Goal: Transaction & Acquisition: Purchase product/service

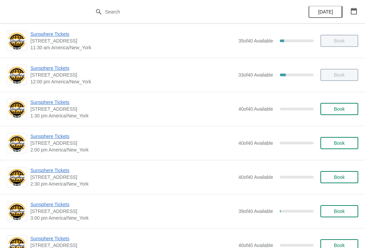
scroll to position [146, 0]
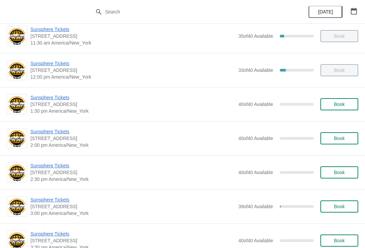
click at [47, 97] on span "Sunsphere Tickets" at bounding box center [132, 97] width 204 height 7
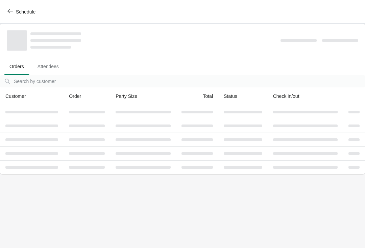
scroll to position [0, 0]
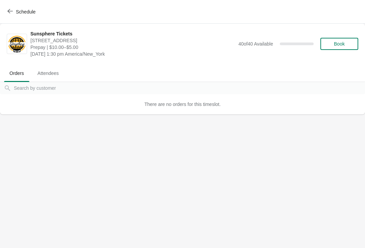
click at [343, 49] on button "Book" at bounding box center [339, 44] width 38 height 12
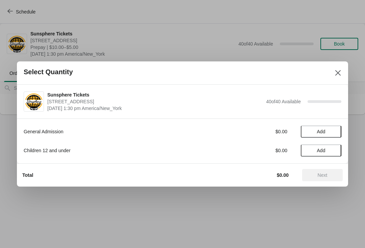
click at [330, 134] on span "Add" at bounding box center [321, 131] width 28 height 5
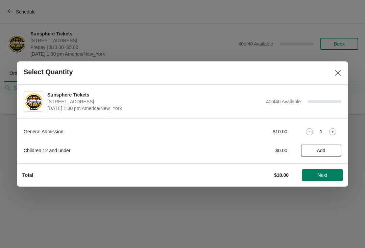
click at [336, 128] on icon at bounding box center [332, 131] width 7 height 7
click at [322, 170] on button "Next" at bounding box center [322, 175] width 41 height 12
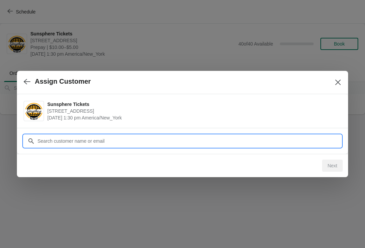
click at [300, 142] on input "Customer" at bounding box center [189, 141] width 304 height 12
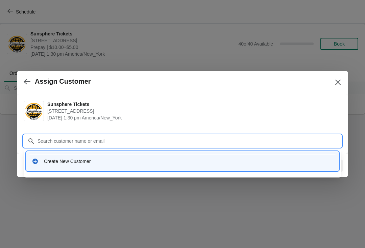
click at [169, 162] on div "Create New Customer" at bounding box center [188, 161] width 289 height 7
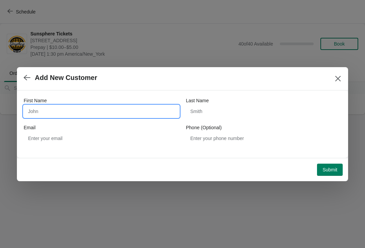
click at [87, 116] on input "First Name" at bounding box center [101, 111] width 155 height 12
type input "W"
click at [330, 164] on button "Submit" at bounding box center [330, 170] width 26 height 12
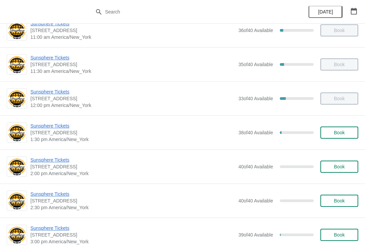
scroll to position [117, 0]
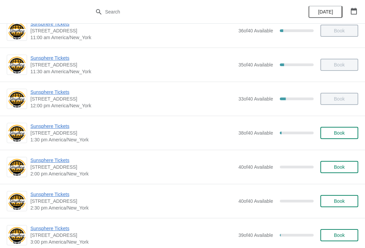
click at [340, 131] on span "Book" at bounding box center [339, 132] width 11 height 5
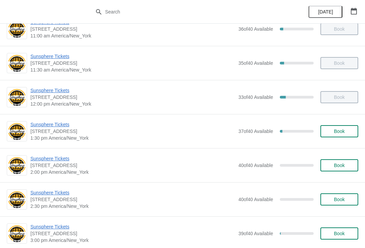
scroll to position [126, 0]
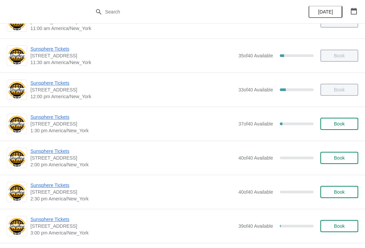
click at [344, 117] on div "Sunsphere Tickets 810 Clinch Avenue, Knoxville, TN, USA 1:30 pm America/New_Yor…" at bounding box center [194, 124] width 328 height 20
click at [339, 120] on button "Book" at bounding box center [339, 124] width 38 height 12
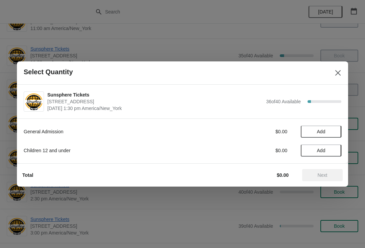
click at [329, 132] on span "Add" at bounding box center [321, 131] width 28 height 5
click at [319, 179] on button "Next" at bounding box center [322, 175] width 41 height 12
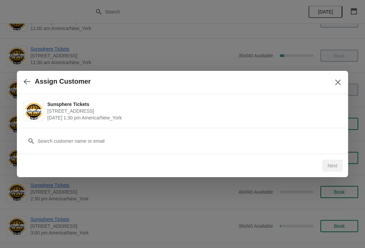
click at [277, 127] on div "Sunsphere Tickets 810 Clinch Avenue, Knoxville, TN, USA September 25 | 1:30 pm …" at bounding box center [182, 111] width 331 height 34
click at [25, 88] on button "button" at bounding box center [27, 81] width 12 height 13
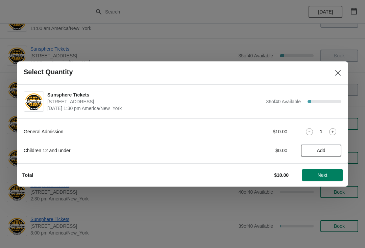
click at [326, 154] on button "Add" at bounding box center [321, 151] width 41 height 12
click at [326, 175] on span "Next" at bounding box center [323, 175] width 10 height 5
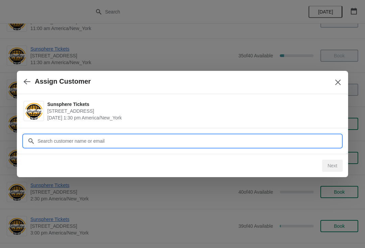
click at [303, 142] on input "Customer" at bounding box center [189, 141] width 304 height 12
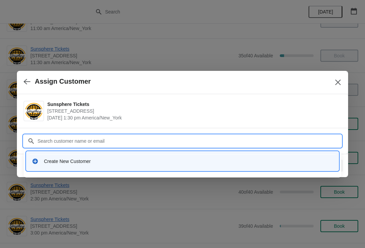
click at [165, 169] on div "Create New Customer" at bounding box center [182, 161] width 312 height 19
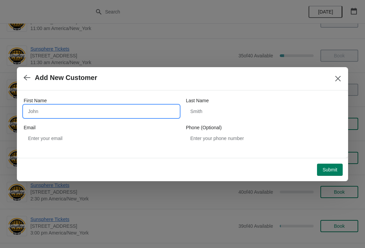
click at [130, 115] on input "First Name" at bounding box center [101, 111] width 155 height 12
type input "W"
click at [331, 159] on div "Submit" at bounding box center [180, 168] width 326 height 18
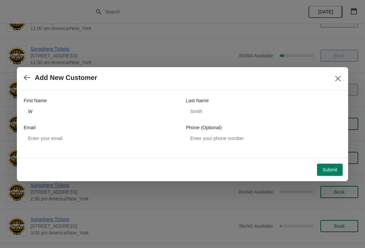
click at [322, 171] on span "Submit" at bounding box center [329, 169] width 15 height 5
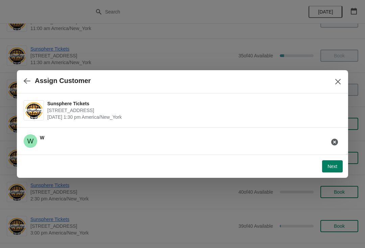
click at [331, 167] on span "Next" at bounding box center [332, 166] width 10 height 5
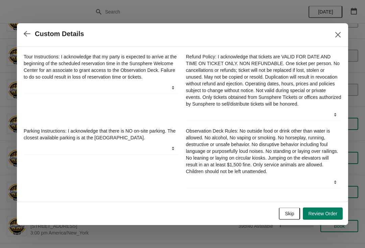
click at [286, 213] on button "Skip" at bounding box center [289, 214] width 21 height 12
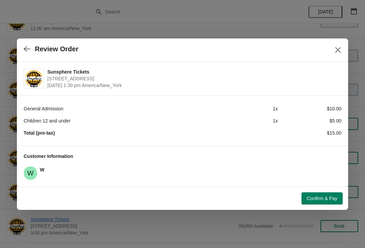
click at [319, 198] on span "Confirm & Pay" at bounding box center [322, 198] width 30 height 5
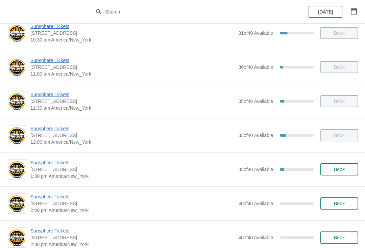
scroll to position [82, 0]
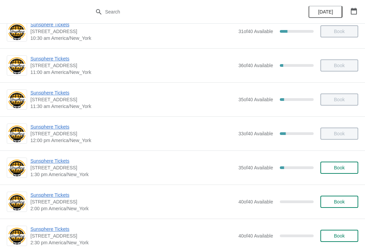
click at [332, 174] on button "Book" at bounding box center [339, 168] width 38 height 12
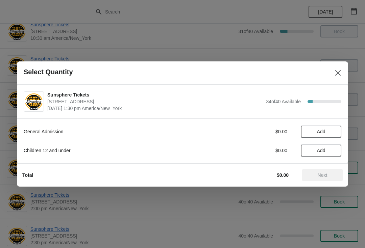
click at [331, 130] on span "Add" at bounding box center [321, 131] width 28 height 5
click at [321, 173] on span "Next" at bounding box center [323, 175] width 10 height 5
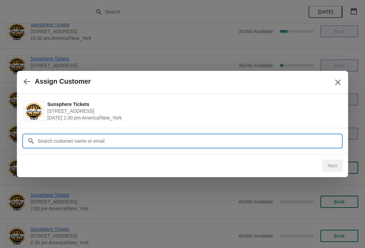
click at [290, 137] on input "Customer" at bounding box center [189, 141] width 304 height 12
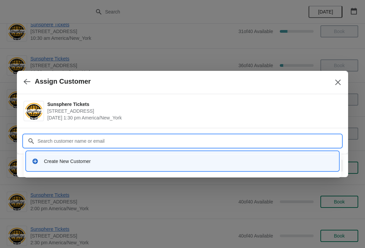
click at [150, 156] on div "Create New Customer" at bounding box center [182, 161] width 307 height 14
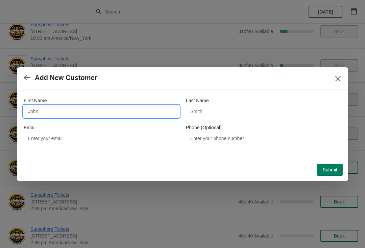
click at [115, 108] on input "First Name" at bounding box center [101, 111] width 155 height 12
type input "W"
click at [332, 164] on button "Submit" at bounding box center [330, 170] width 26 height 12
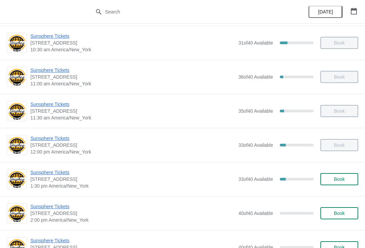
scroll to position [73, 0]
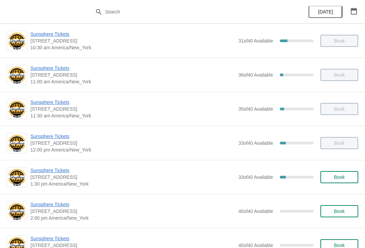
click at [337, 168] on div "Sunsphere Tickets [STREET_ADDRESS] 1:30 pm [GEOGRAPHIC_DATA]/New_York 33 of 40 …" at bounding box center [194, 177] width 328 height 20
click at [348, 176] on span "Book" at bounding box center [339, 177] width 26 height 5
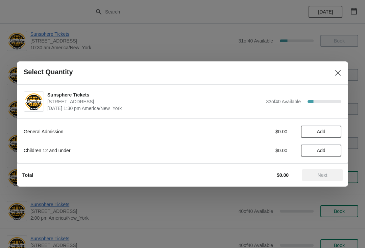
click at [332, 132] on span "Add" at bounding box center [321, 131] width 28 height 5
click at [321, 173] on span "Next" at bounding box center [323, 175] width 10 height 5
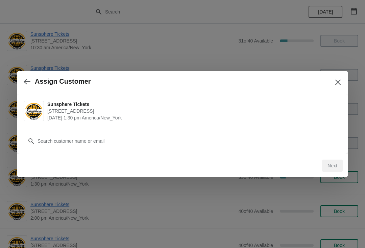
click at [267, 132] on div "Customer" at bounding box center [183, 137] width 318 height 19
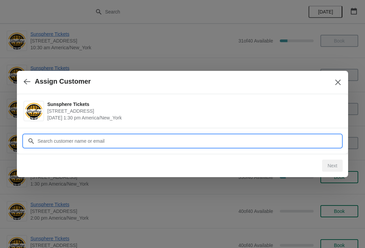
click at [273, 143] on input "Customer" at bounding box center [189, 141] width 304 height 12
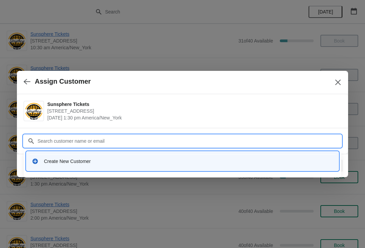
click at [154, 159] on div "Create New Customer" at bounding box center [188, 161] width 289 height 7
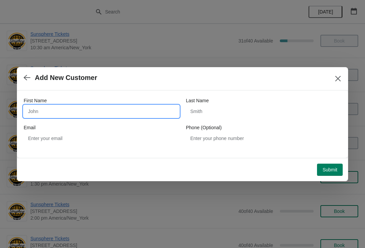
click at [107, 110] on input "First Name" at bounding box center [101, 111] width 155 height 12
type input "W"
click at [329, 166] on button "Submit" at bounding box center [330, 170] width 26 height 12
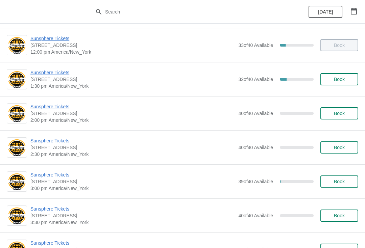
scroll to position [193, 0]
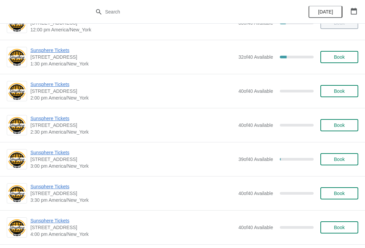
click at [348, 62] on button "Book" at bounding box center [339, 57] width 38 height 12
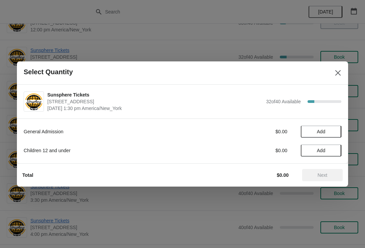
click at [329, 149] on span "Add" at bounding box center [321, 150] width 28 height 5
click at [329, 150] on icon at bounding box center [332, 150] width 7 height 7
click at [331, 132] on span "Add" at bounding box center [321, 131] width 28 height 5
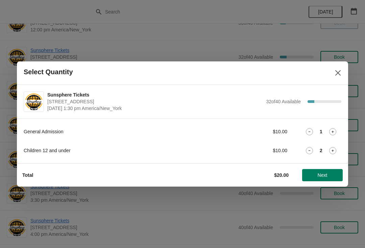
click at [322, 172] on button "Next" at bounding box center [322, 175] width 41 height 12
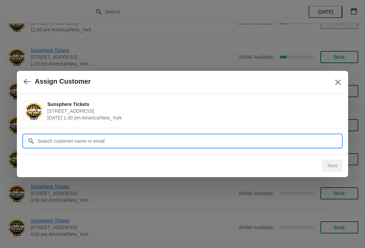
click at [290, 138] on input "Customer" at bounding box center [189, 141] width 304 height 12
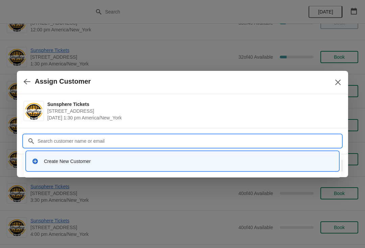
click at [148, 159] on div "Create New Customer" at bounding box center [188, 161] width 289 height 7
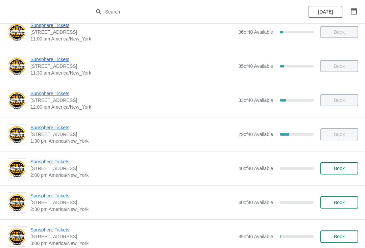
scroll to position [170, 0]
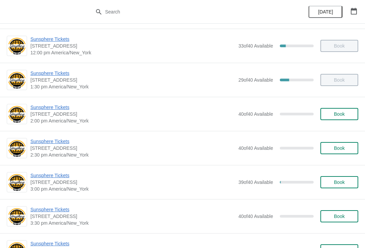
click at [332, 114] on span "Book" at bounding box center [339, 114] width 26 height 5
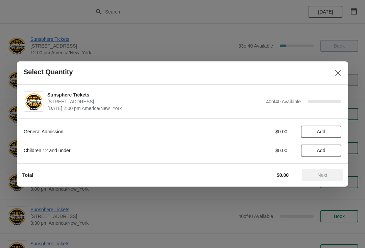
click at [327, 134] on span "Add" at bounding box center [321, 131] width 28 height 5
click at [315, 173] on span "Next" at bounding box center [323, 175] width 30 height 5
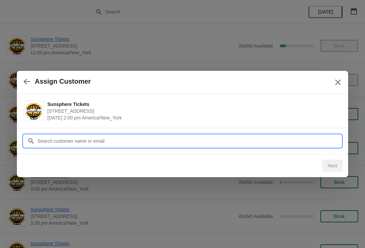
click at [262, 144] on input "Customer" at bounding box center [189, 141] width 304 height 12
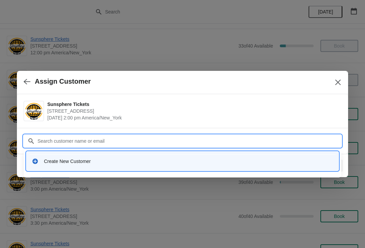
click at [124, 158] on div "Create New Customer" at bounding box center [182, 161] width 307 height 14
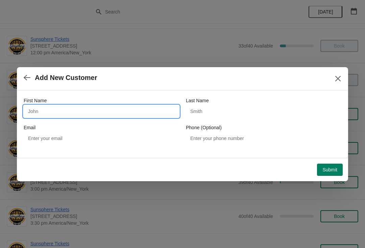
click at [84, 105] on input "First Name" at bounding box center [101, 111] width 155 height 12
type input "W"
click at [332, 162] on div "Submit" at bounding box center [181, 168] width 323 height 15
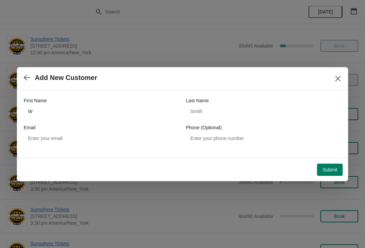
click at [334, 167] on span "Submit" at bounding box center [329, 169] width 15 height 5
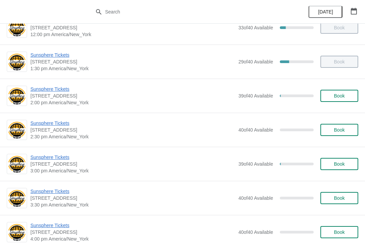
scroll to position [189, 0]
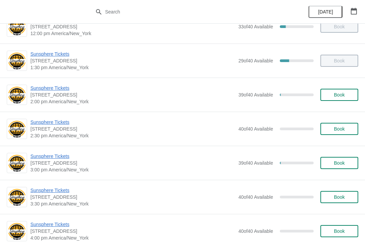
click at [341, 95] on span "Book" at bounding box center [339, 94] width 11 height 5
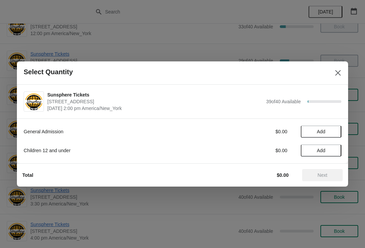
click at [337, 134] on button "Add" at bounding box center [321, 132] width 41 height 12
click at [333, 135] on icon at bounding box center [332, 131] width 7 height 7
click at [318, 174] on span "Next" at bounding box center [323, 175] width 10 height 5
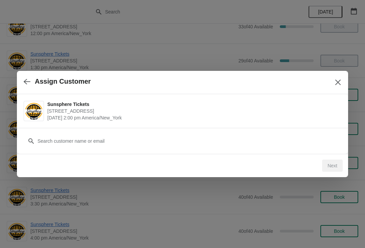
click at [280, 134] on div "Customer" at bounding box center [183, 137] width 318 height 19
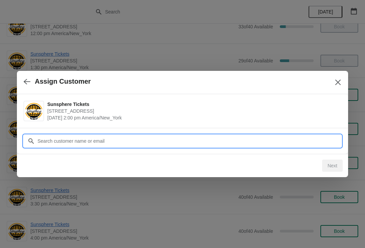
click at [139, 141] on input "Customer" at bounding box center [189, 141] width 304 height 12
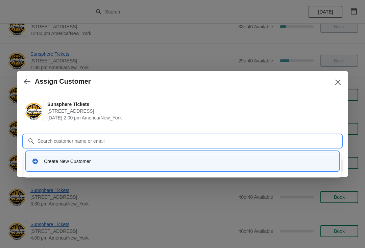
click at [140, 159] on div "Create New Customer" at bounding box center [188, 161] width 289 height 7
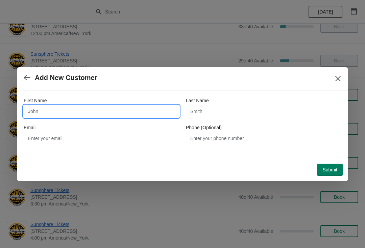
click at [90, 117] on input "First Name" at bounding box center [101, 111] width 155 height 12
type input "W"
click at [326, 164] on button "Submit" at bounding box center [330, 170] width 26 height 12
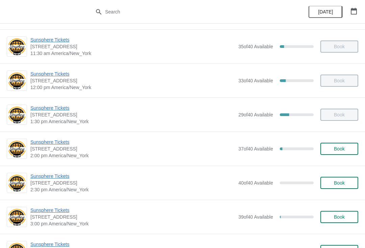
scroll to position [151, 0]
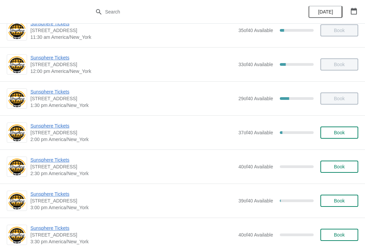
click at [339, 133] on span "Book" at bounding box center [339, 132] width 11 height 5
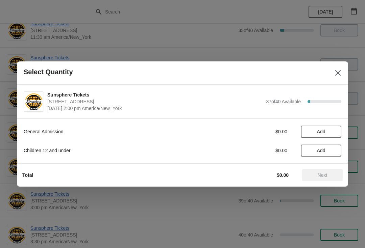
click at [334, 131] on span "Add" at bounding box center [321, 131] width 28 height 5
click at [335, 132] on icon at bounding box center [332, 131] width 7 height 7
click at [322, 177] on span "Next" at bounding box center [323, 175] width 10 height 5
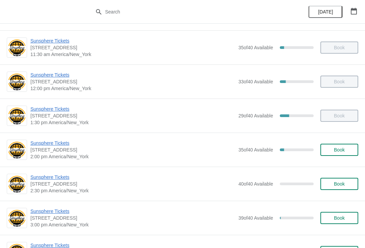
scroll to position [137, 0]
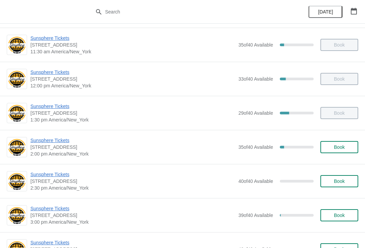
click at [342, 145] on span "Book" at bounding box center [339, 147] width 11 height 5
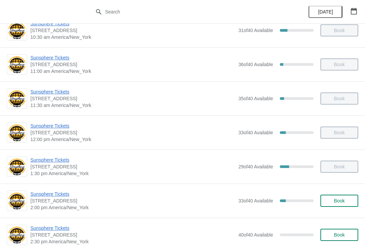
scroll to position [86, 0]
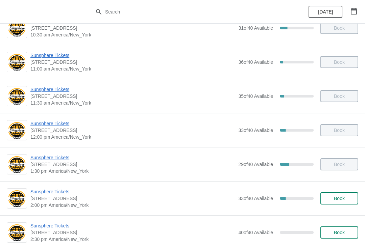
click at [347, 188] on div "Sunsphere Tickets 810 Clinch Avenue, Knoxville, TN, USA 2:00 pm America/New_Yor…" at bounding box center [182, 198] width 365 height 34
click at [341, 204] on button "Book" at bounding box center [339, 199] width 38 height 12
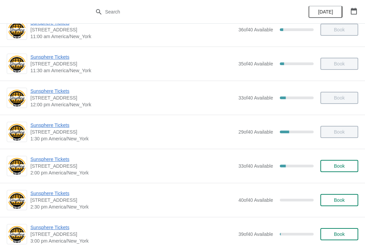
scroll to position [119, 0]
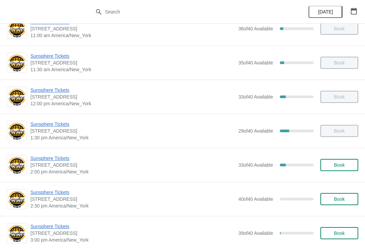
click at [342, 163] on span "Book" at bounding box center [339, 165] width 11 height 5
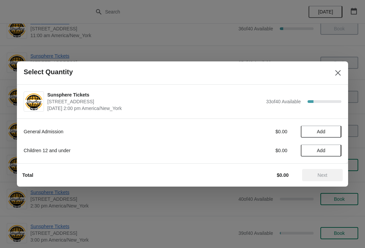
click at [331, 134] on span "Add" at bounding box center [321, 131] width 28 height 5
click at [336, 129] on icon at bounding box center [332, 131] width 7 height 7
click at [335, 132] on icon at bounding box center [332, 131] width 7 height 7
click at [334, 132] on icon at bounding box center [332, 131] width 7 height 7
click at [333, 133] on icon at bounding box center [332, 131] width 7 height 7
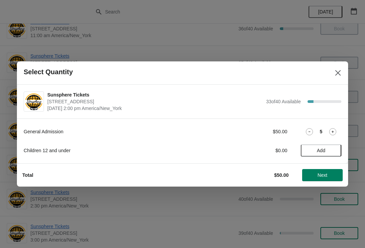
click at [335, 132] on icon at bounding box center [332, 131] width 7 height 7
click at [333, 133] on icon at bounding box center [332, 131] width 7 height 7
click at [331, 132] on icon at bounding box center [332, 131] width 7 height 7
click at [321, 167] on div "Total $80.00 Next" at bounding box center [180, 173] width 326 height 18
click at [305, 170] on button "Next" at bounding box center [322, 175] width 41 height 12
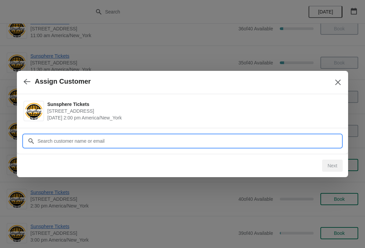
click at [286, 136] on input "Customer" at bounding box center [189, 141] width 304 height 12
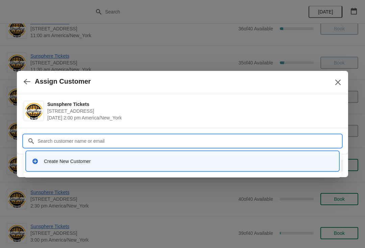
click at [139, 163] on div "Create New Customer" at bounding box center [188, 161] width 289 height 7
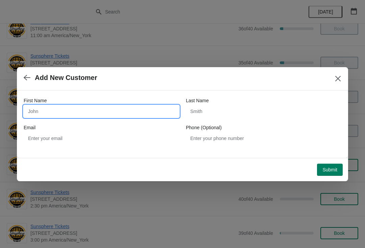
click at [118, 110] on input "First Name" at bounding box center [101, 111] width 155 height 12
type input "W"
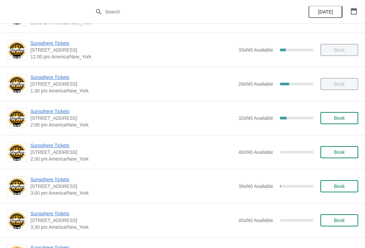
scroll to position [181, 0]
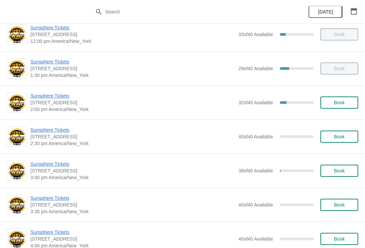
click at [334, 100] on span "Book" at bounding box center [339, 102] width 11 height 5
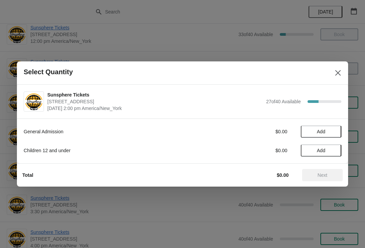
click at [331, 133] on span "Add" at bounding box center [321, 131] width 28 height 5
click at [331, 135] on icon at bounding box center [332, 131] width 7 height 7
click at [320, 177] on span "Next" at bounding box center [323, 175] width 10 height 5
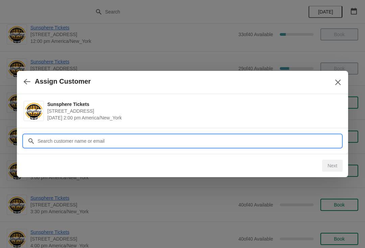
click at [292, 139] on input "Customer" at bounding box center [189, 141] width 304 height 12
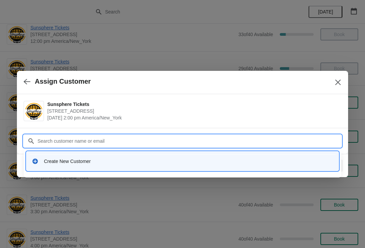
click at [99, 163] on div "Create New Customer" at bounding box center [188, 161] width 289 height 7
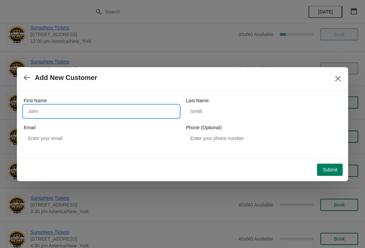
click at [95, 105] on input "First Name" at bounding box center [101, 111] width 155 height 12
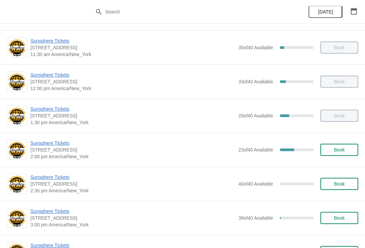
scroll to position [142, 0]
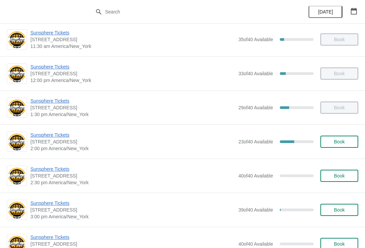
click at [338, 132] on div "Sunsphere Tickets [STREET_ADDRESS] 2:00 pm [GEOGRAPHIC_DATA]/New_York 23 of 40 …" at bounding box center [194, 142] width 328 height 20
click at [342, 143] on span "Book" at bounding box center [339, 141] width 11 height 5
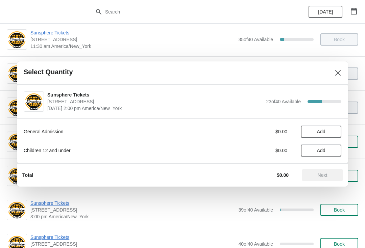
click at [332, 133] on span "Add" at bounding box center [321, 131] width 28 height 5
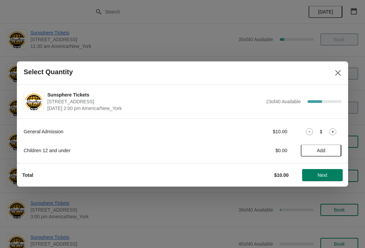
click at [322, 175] on span "Next" at bounding box center [323, 175] width 10 height 5
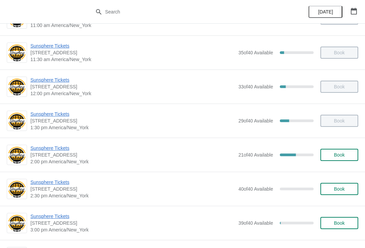
scroll to position [141, 0]
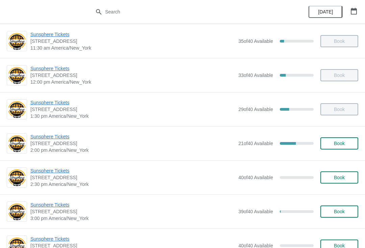
click at [345, 142] on span "Book" at bounding box center [339, 143] width 26 height 5
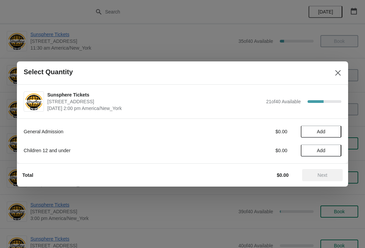
click at [335, 133] on span "Add" at bounding box center [321, 131] width 28 height 5
click at [335, 134] on icon at bounding box center [332, 131] width 7 height 7
click at [326, 176] on span "Next" at bounding box center [323, 175] width 10 height 5
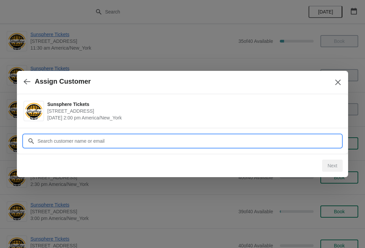
click at [284, 145] on input "Customer" at bounding box center [189, 141] width 304 height 12
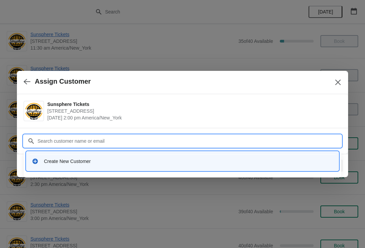
click at [116, 155] on div "Create New Customer" at bounding box center [182, 161] width 307 height 14
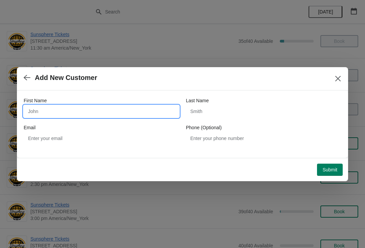
click at [83, 108] on input "First Name" at bounding box center [101, 111] width 155 height 12
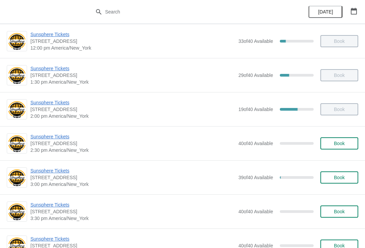
scroll to position [204, 0]
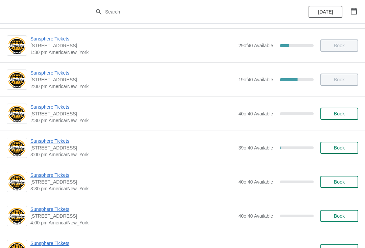
click at [335, 111] on span "Book" at bounding box center [339, 113] width 11 height 5
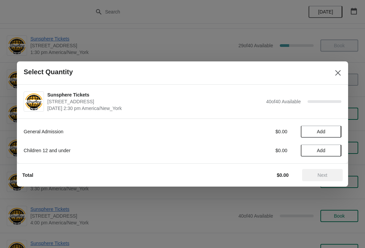
click at [330, 136] on button "Add" at bounding box center [321, 132] width 41 height 12
click at [327, 171] on button "Next" at bounding box center [322, 175] width 41 height 12
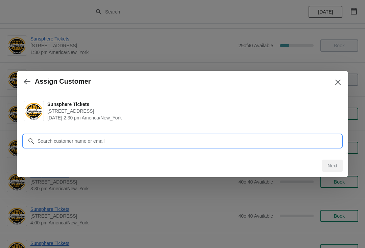
click at [294, 142] on input "Customer" at bounding box center [189, 141] width 304 height 12
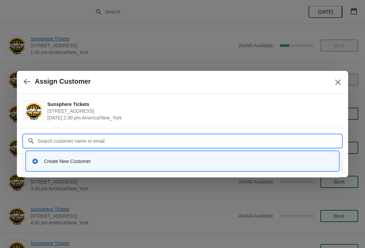
click at [157, 163] on div "Create New Customer" at bounding box center [188, 161] width 289 height 7
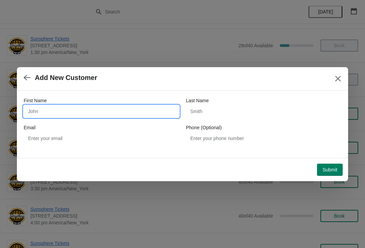
click at [119, 112] on input "First Name" at bounding box center [101, 111] width 155 height 12
type input "W"
click at [335, 159] on div "Submit" at bounding box center [180, 168] width 326 height 18
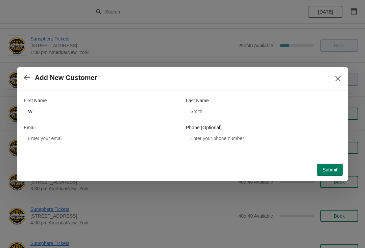
click at [338, 172] on button "Submit" at bounding box center [330, 170] width 26 height 12
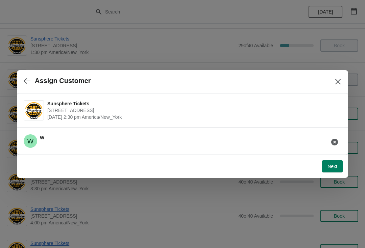
click at [30, 86] on button "button" at bounding box center [27, 80] width 12 height 13
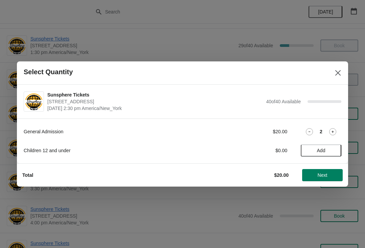
click at [309, 133] on icon at bounding box center [309, 131] width 7 height 7
click at [331, 150] on span "Add" at bounding box center [321, 150] width 28 height 5
click at [339, 148] on div "1" at bounding box center [321, 150] width 41 height 7
click at [332, 153] on icon at bounding box center [332, 150] width 7 height 7
click at [327, 176] on span "Next" at bounding box center [323, 175] width 10 height 5
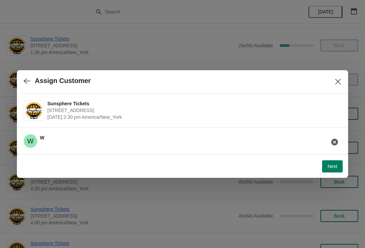
click at [333, 167] on span "Next" at bounding box center [332, 166] width 10 height 5
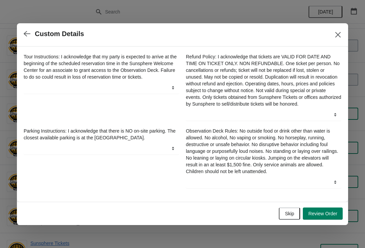
click at [290, 217] on span "Skip" at bounding box center [289, 213] width 9 height 5
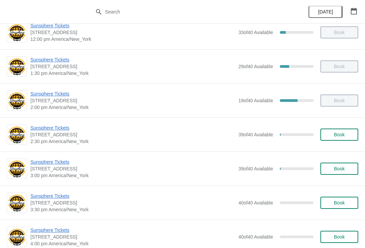
scroll to position [183, 0]
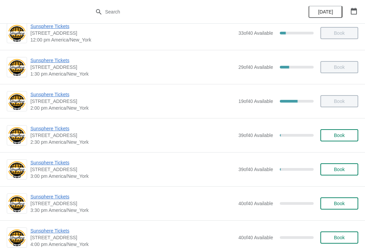
click at [338, 141] on button "Book" at bounding box center [339, 135] width 38 height 12
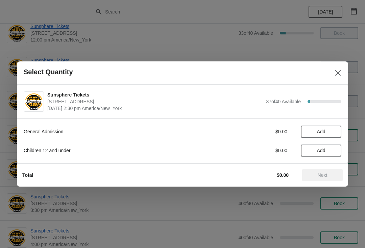
click at [320, 137] on button "Add" at bounding box center [321, 132] width 41 height 12
click at [318, 156] on button "Add" at bounding box center [321, 151] width 41 height 12
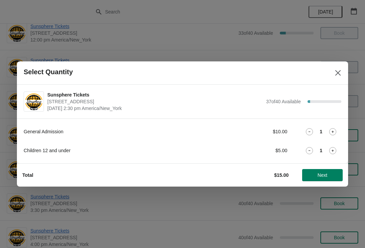
click at [332, 132] on icon at bounding box center [333, 132] width 2 height 2
click at [329, 133] on icon at bounding box center [332, 131] width 7 height 7
click at [312, 133] on icon at bounding box center [309, 131] width 7 height 7
click at [310, 132] on icon at bounding box center [309, 131] width 7 height 7
click at [331, 153] on icon at bounding box center [332, 150] width 7 height 7
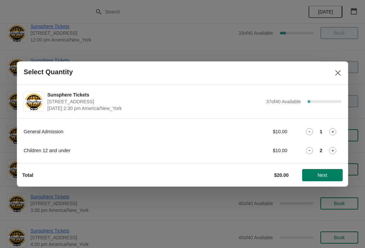
click at [324, 179] on button "Next" at bounding box center [322, 175] width 41 height 12
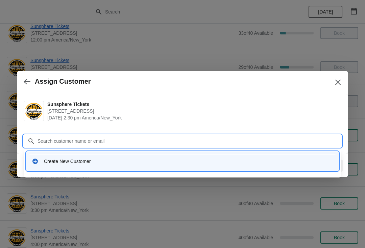
click at [165, 156] on div "Create New Customer" at bounding box center [182, 161] width 307 height 14
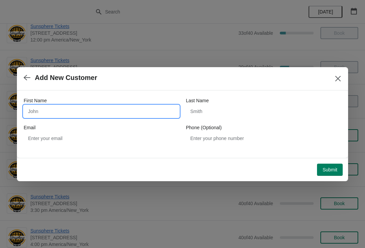
click at [113, 106] on input "First Name" at bounding box center [101, 111] width 155 height 12
type input "W"
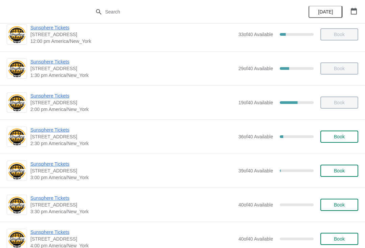
scroll to position [182, 0]
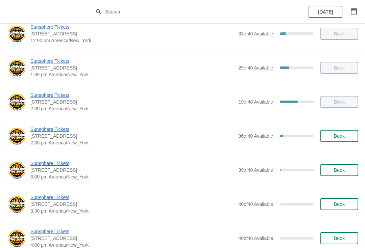
click at [345, 133] on button "Book" at bounding box center [339, 136] width 38 height 12
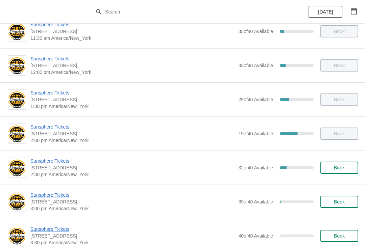
scroll to position [161, 0]
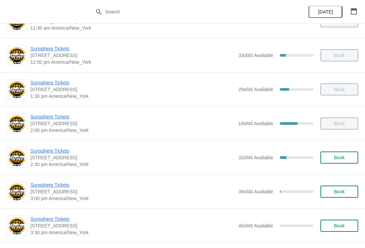
click at [343, 152] on button "Book" at bounding box center [339, 158] width 38 height 12
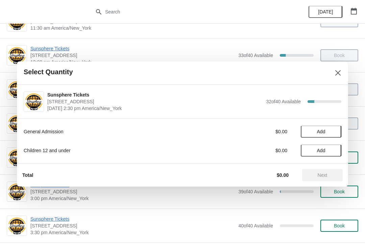
click at [321, 137] on button "Add" at bounding box center [321, 132] width 41 height 12
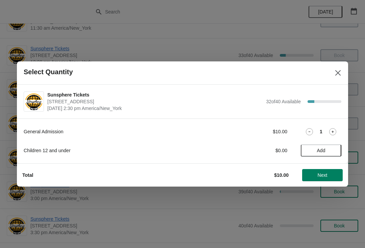
click at [322, 176] on span "Next" at bounding box center [323, 175] width 10 height 5
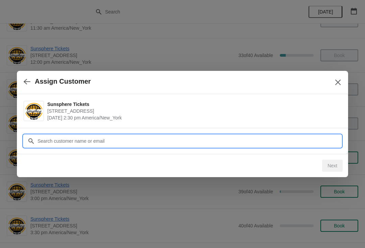
click at [118, 142] on input "Customer" at bounding box center [189, 141] width 304 height 12
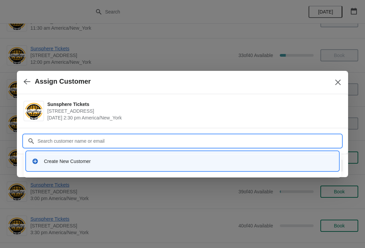
click at [141, 164] on div "Create New Customer" at bounding box center [188, 161] width 289 height 7
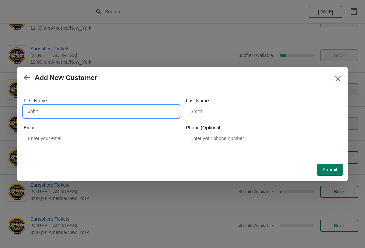
click at [125, 117] on input "First Name" at bounding box center [101, 111] width 155 height 12
type input "W"
click at [334, 160] on div "Submit" at bounding box center [180, 168] width 326 height 18
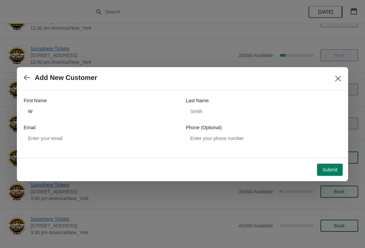
click at [332, 169] on span "Submit" at bounding box center [329, 169] width 15 height 5
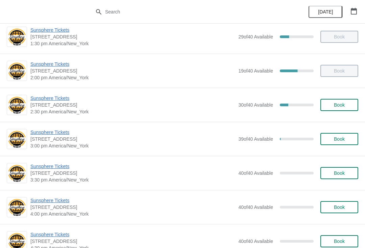
scroll to position [213, 0]
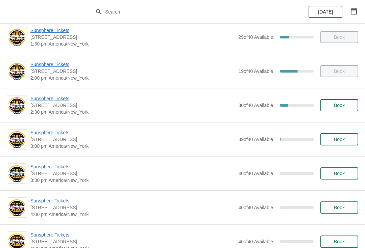
click at [333, 110] on button "Book" at bounding box center [339, 105] width 38 height 12
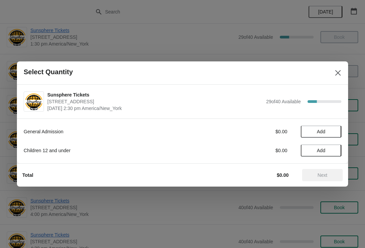
click at [331, 138] on button "Add" at bounding box center [321, 132] width 41 height 12
click at [336, 171] on button "Next" at bounding box center [322, 175] width 41 height 12
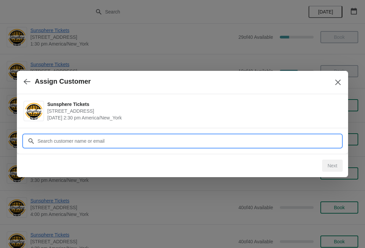
click at [234, 142] on input "Customer" at bounding box center [189, 141] width 304 height 12
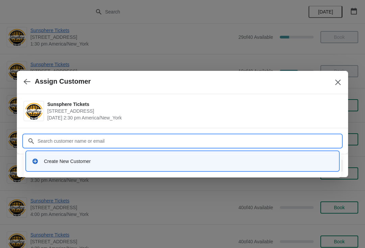
click at [151, 163] on div "Create New Customer" at bounding box center [188, 161] width 289 height 7
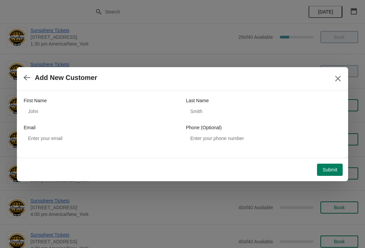
click at [78, 126] on div "Email" at bounding box center [101, 127] width 155 height 7
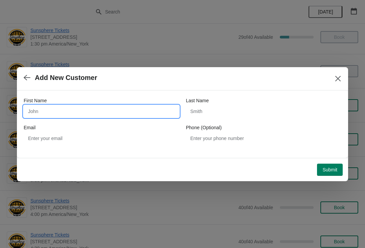
click at [79, 107] on input "First Name" at bounding box center [101, 111] width 155 height 12
type input "W"
click at [322, 162] on div "Submit" at bounding box center [181, 168] width 323 height 15
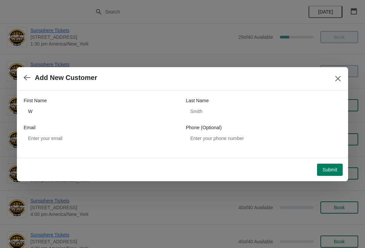
click at [337, 169] on span "Submit" at bounding box center [329, 169] width 15 height 5
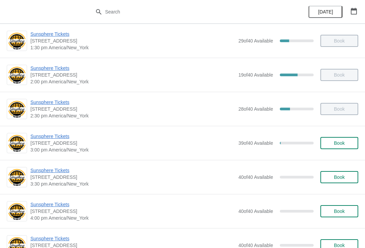
scroll to position [209, 0]
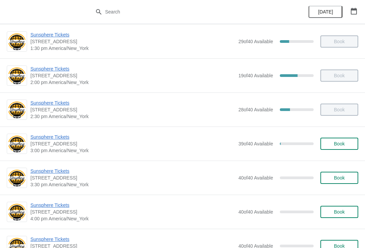
click at [57, 138] on span "Sunsphere Tickets" at bounding box center [132, 137] width 204 height 7
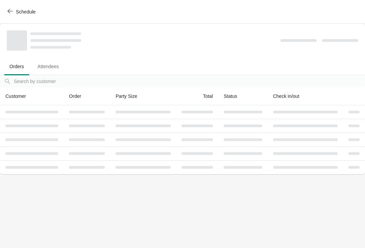
scroll to position [0, 0]
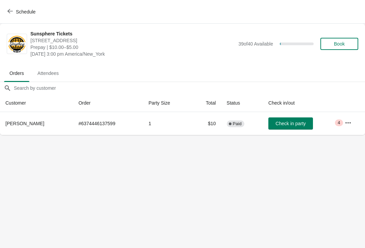
click at [289, 120] on button "Check in party" at bounding box center [290, 124] width 45 height 12
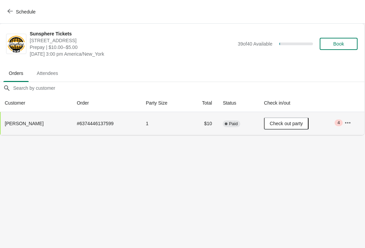
scroll to position [0, 0]
click at [343, 43] on span "Book" at bounding box center [339, 43] width 11 height 5
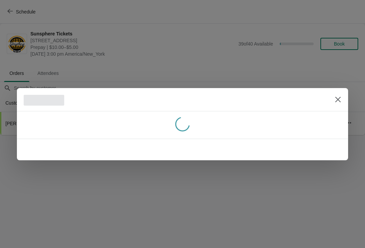
scroll to position [0, 0]
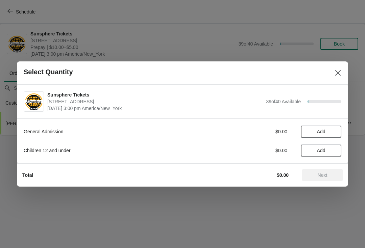
click at [329, 133] on span "Add" at bounding box center [321, 131] width 28 height 5
click at [335, 135] on icon at bounding box center [332, 131] width 7 height 7
click at [321, 170] on button "Next" at bounding box center [322, 175] width 41 height 12
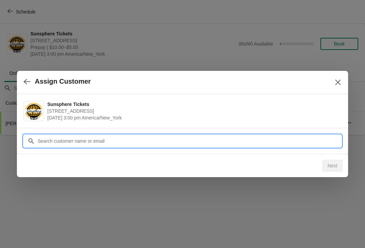
click at [308, 144] on input "Customer" at bounding box center [189, 141] width 304 height 12
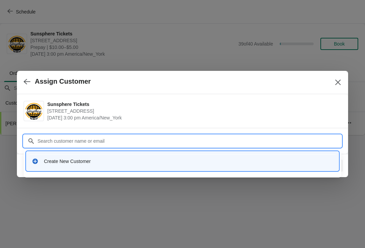
click at [165, 147] on input "Customer" at bounding box center [189, 141] width 304 height 12
click at [208, 160] on div "Create New Customer" at bounding box center [188, 161] width 289 height 7
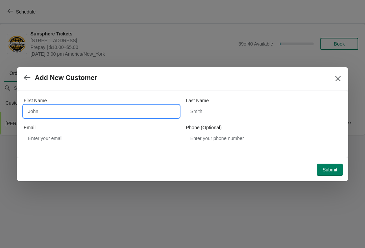
click at [129, 107] on input "First Name" at bounding box center [101, 111] width 155 height 12
type input "W"
click at [333, 166] on button "Submit" at bounding box center [330, 170] width 26 height 12
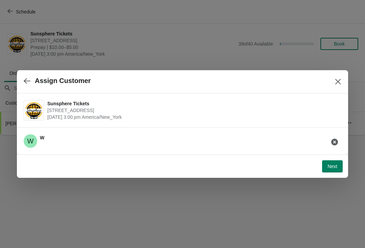
click at [28, 86] on button "button" at bounding box center [27, 80] width 12 height 13
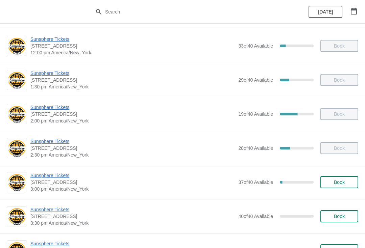
scroll to position [170, 0]
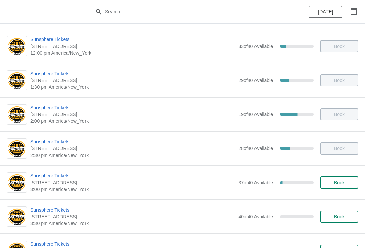
click at [347, 187] on button "Book" at bounding box center [339, 183] width 38 height 12
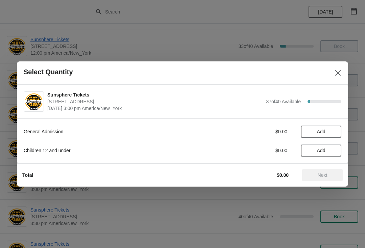
click at [331, 133] on span "Add" at bounding box center [321, 131] width 28 height 5
click at [336, 133] on icon at bounding box center [332, 131] width 7 height 7
click at [334, 135] on icon at bounding box center [332, 131] width 7 height 7
click at [332, 132] on icon at bounding box center [332, 131] width 7 height 7
click at [329, 156] on button "Add" at bounding box center [321, 151] width 41 height 12
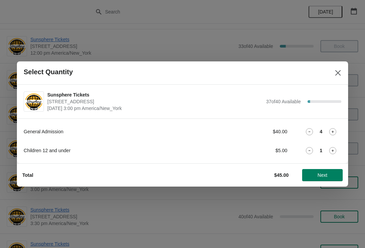
click at [336, 151] on icon at bounding box center [332, 150] width 7 height 7
click at [334, 151] on icon at bounding box center [332, 150] width 7 height 7
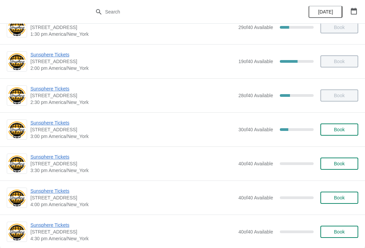
scroll to position [222, 0]
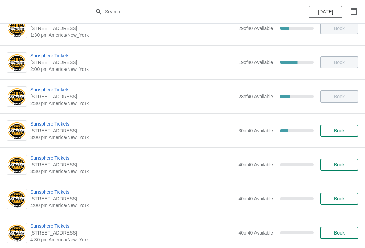
click at [331, 164] on span "Book" at bounding box center [339, 164] width 26 height 5
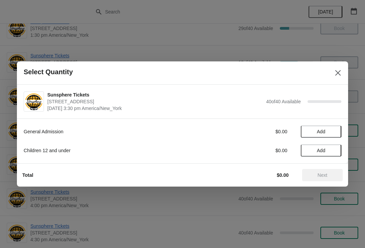
click at [337, 132] on button "Add" at bounding box center [321, 132] width 41 height 12
click at [333, 130] on icon at bounding box center [332, 131] width 7 height 7
click at [323, 181] on button "Next" at bounding box center [322, 175] width 41 height 12
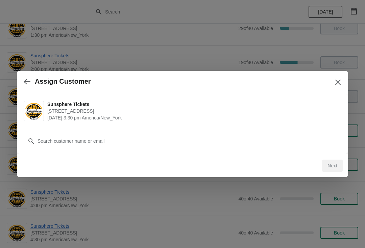
click at [177, 153] on div "Customer" at bounding box center [182, 141] width 331 height 26
click at [97, 151] on div "Customer" at bounding box center [182, 141] width 331 height 26
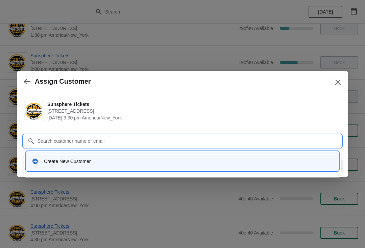
click at [153, 158] on div "Create New Customer" at bounding box center [182, 161] width 307 height 14
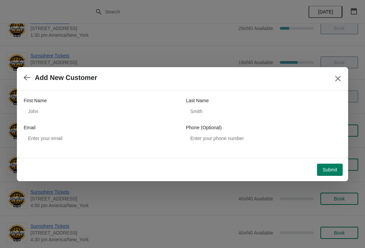
click at [118, 98] on div "First Name" at bounding box center [101, 100] width 155 height 7
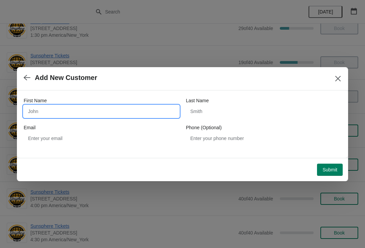
click at [89, 117] on input "First Name" at bounding box center [101, 111] width 155 height 12
type input "W"
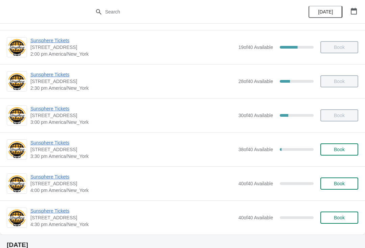
scroll to position [237, 0]
click at [338, 149] on span "Book" at bounding box center [339, 149] width 11 height 5
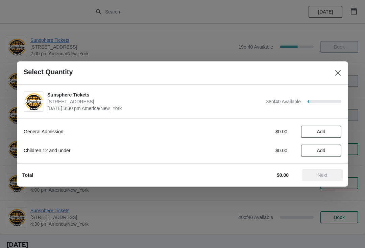
click at [337, 131] on button "Add" at bounding box center [321, 132] width 41 height 12
click at [335, 133] on icon at bounding box center [332, 131] width 7 height 7
click at [328, 153] on span "Add" at bounding box center [321, 150] width 28 height 5
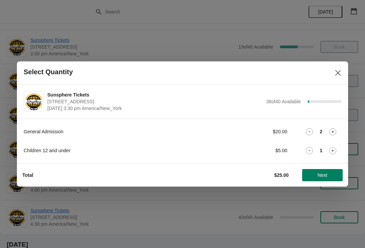
click at [332, 151] on icon at bounding box center [332, 150] width 7 height 7
click at [325, 172] on button "Next" at bounding box center [322, 175] width 41 height 12
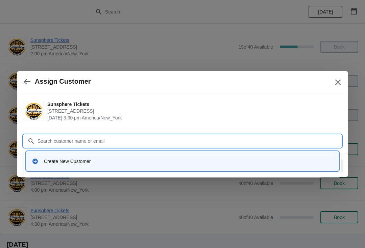
click at [112, 160] on div "Create New Customer" at bounding box center [188, 161] width 289 height 7
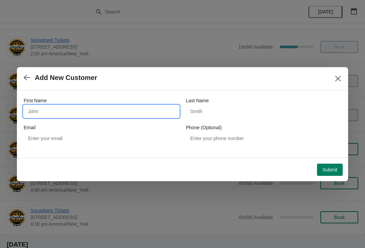
click at [119, 117] on input "First Name" at bounding box center [101, 111] width 155 height 12
type input "W"
click at [335, 166] on button "Submit" at bounding box center [330, 170] width 26 height 12
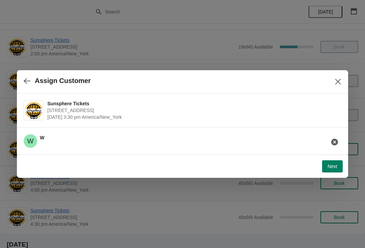
click at [342, 160] on div "Next" at bounding box center [181, 165] width 323 height 15
click at [330, 171] on button "Next" at bounding box center [332, 167] width 21 height 12
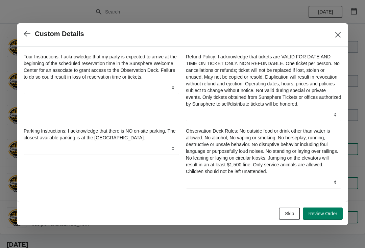
click at [290, 220] on button "Skip" at bounding box center [289, 214] width 21 height 12
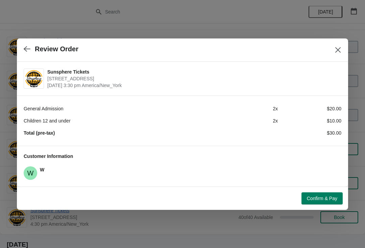
click at [322, 201] on span "Confirm & Pay" at bounding box center [322, 198] width 30 height 5
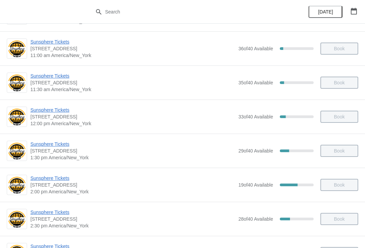
scroll to position [133, 0]
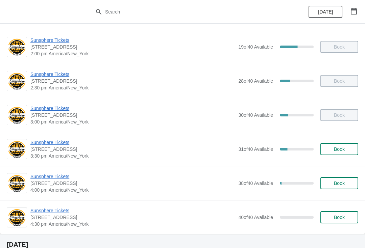
scroll to position [244, 0]
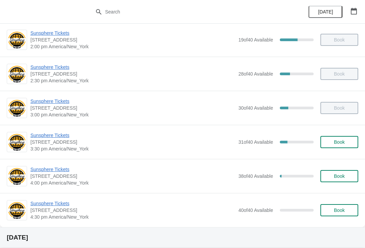
click at [59, 172] on span "Sunsphere Tickets" at bounding box center [132, 169] width 204 height 7
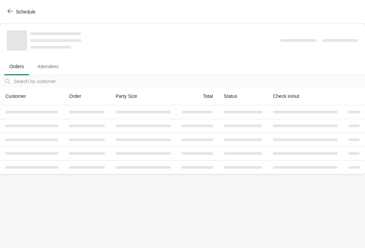
scroll to position [0, 0]
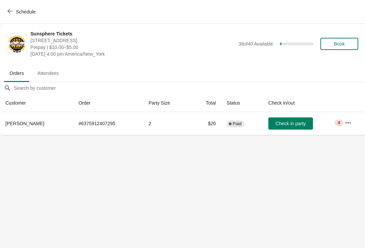
click at [297, 123] on span "Check in party" at bounding box center [290, 123] width 30 height 5
